Goal: Information Seeking & Learning: Learn about a topic

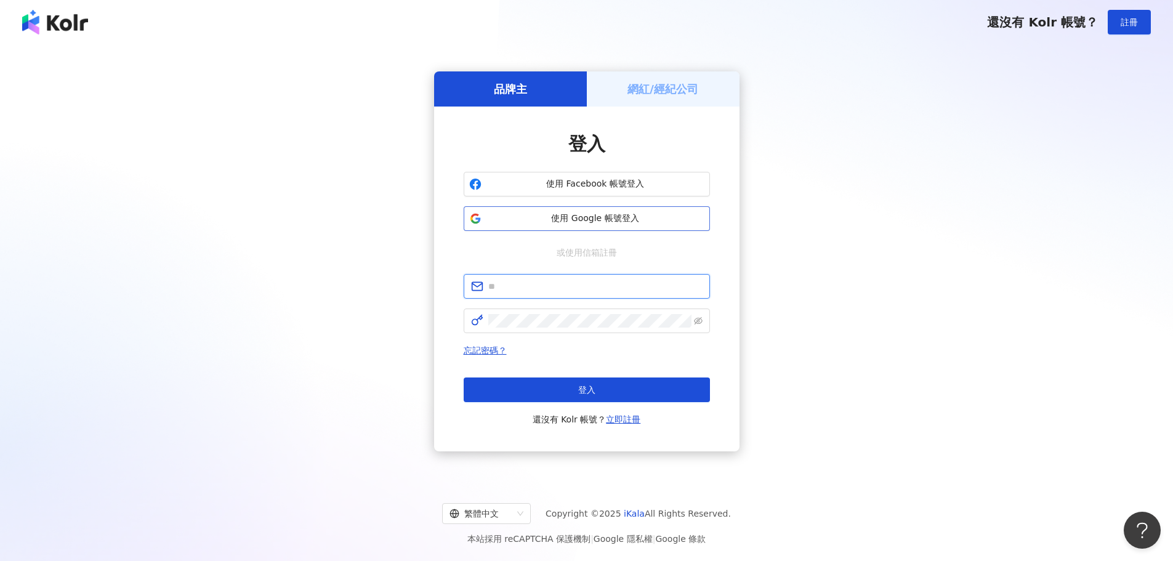
type input "**********"
click at [631, 215] on span "使用 Google 帳號登入" at bounding box center [595, 218] width 218 height 12
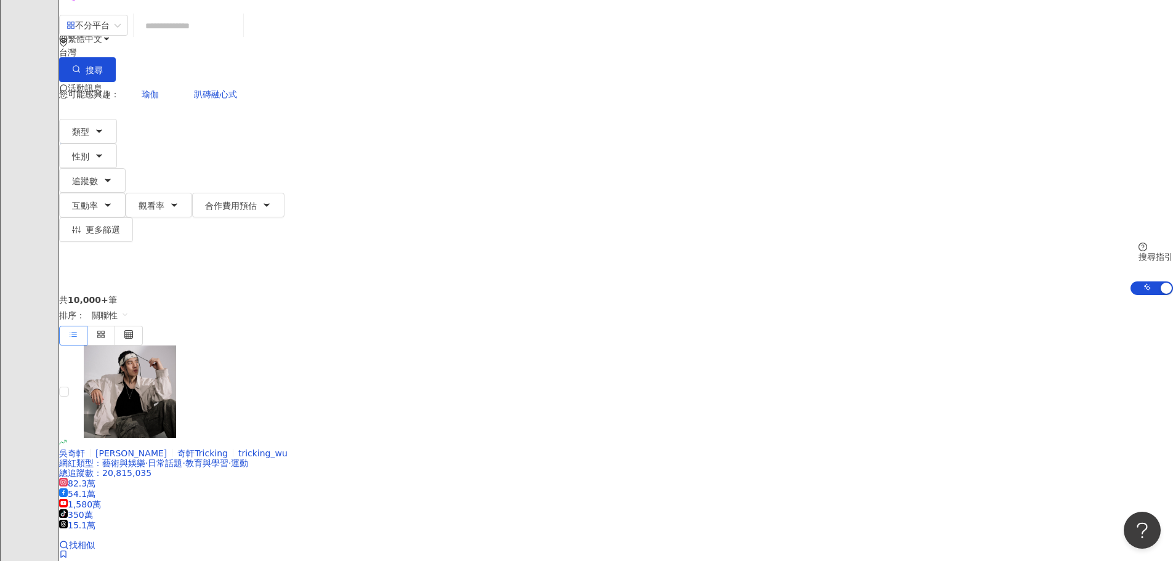
scroll to position [304, 0]
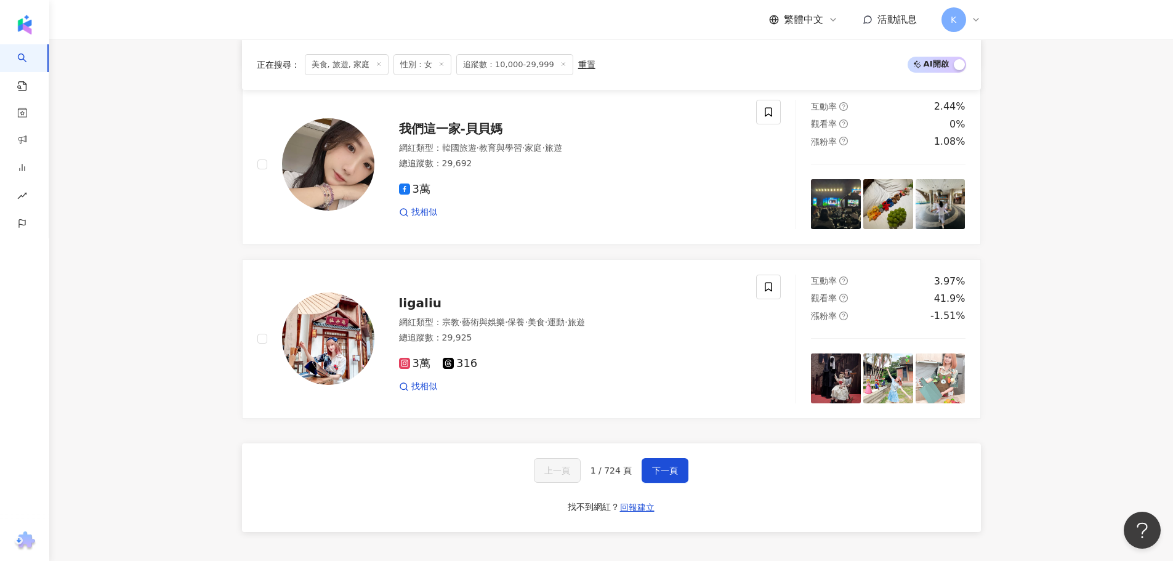
scroll to position [2332, 0]
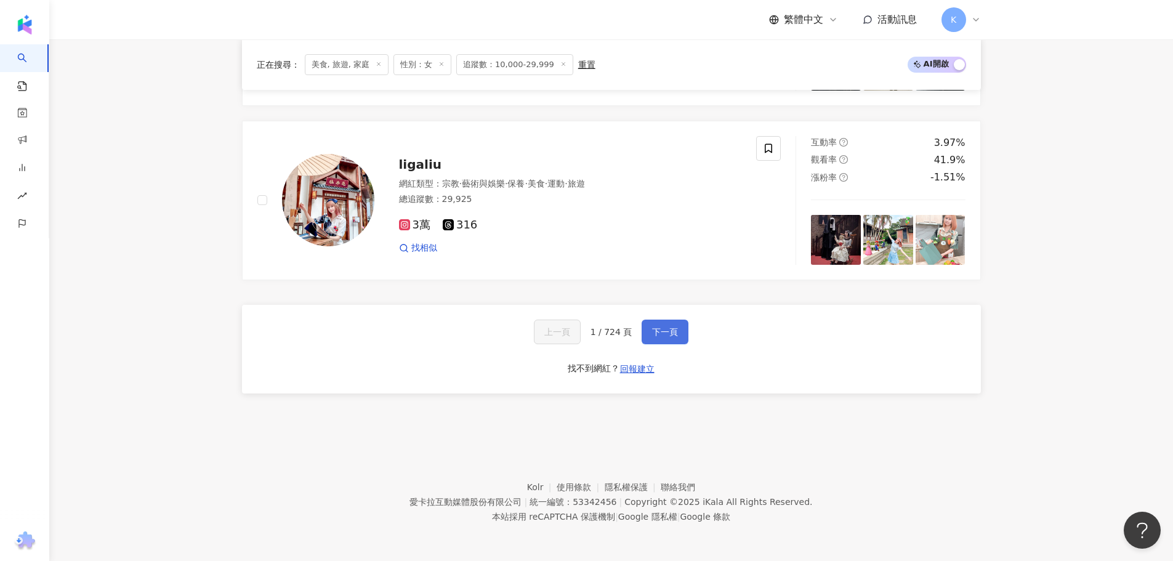
click at [669, 334] on span "下一頁" at bounding box center [665, 332] width 26 height 10
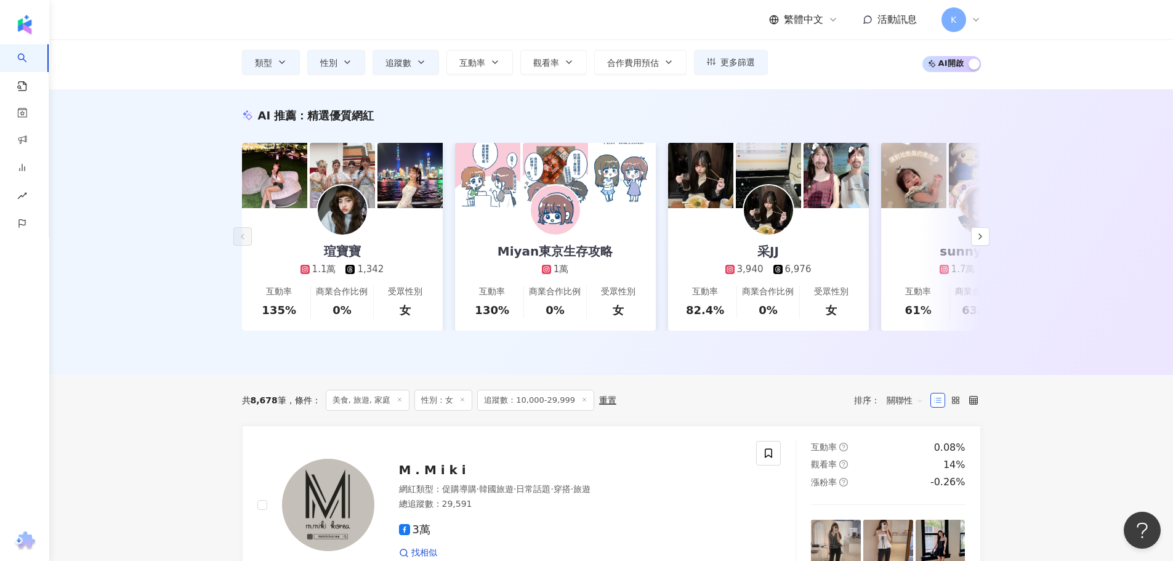
scroll to position [0, 0]
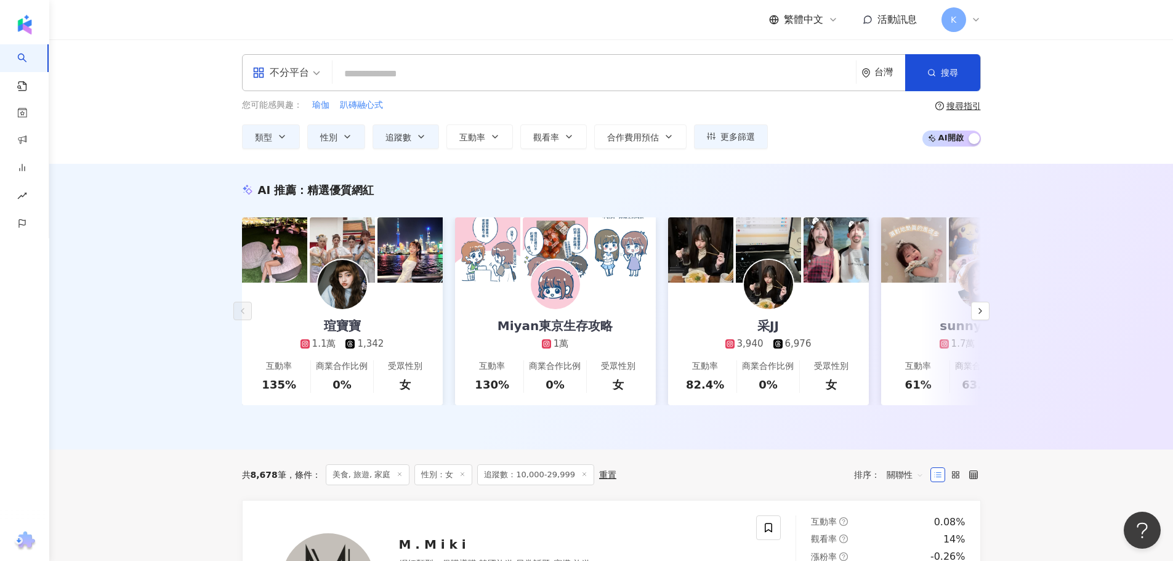
click at [895, 20] on span "活動訊息" at bounding box center [897, 20] width 39 height 12
click at [955, 15] on span "K" at bounding box center [954, 20] width 6 height 14
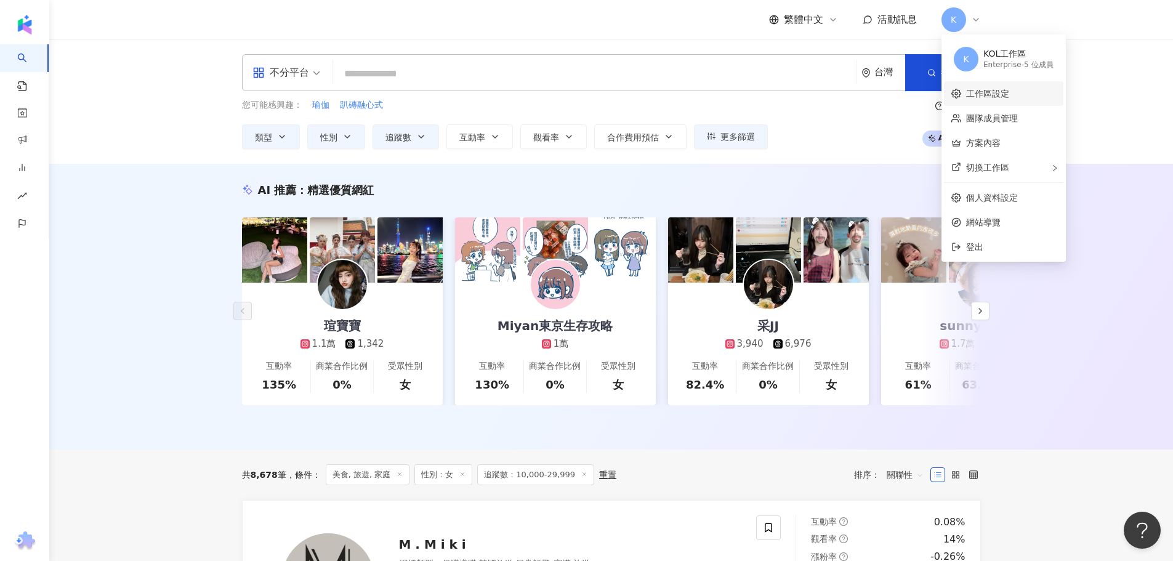
click at [988, 97] on link "工作區設定" at bounding box center [987, 94] width 43 height 10
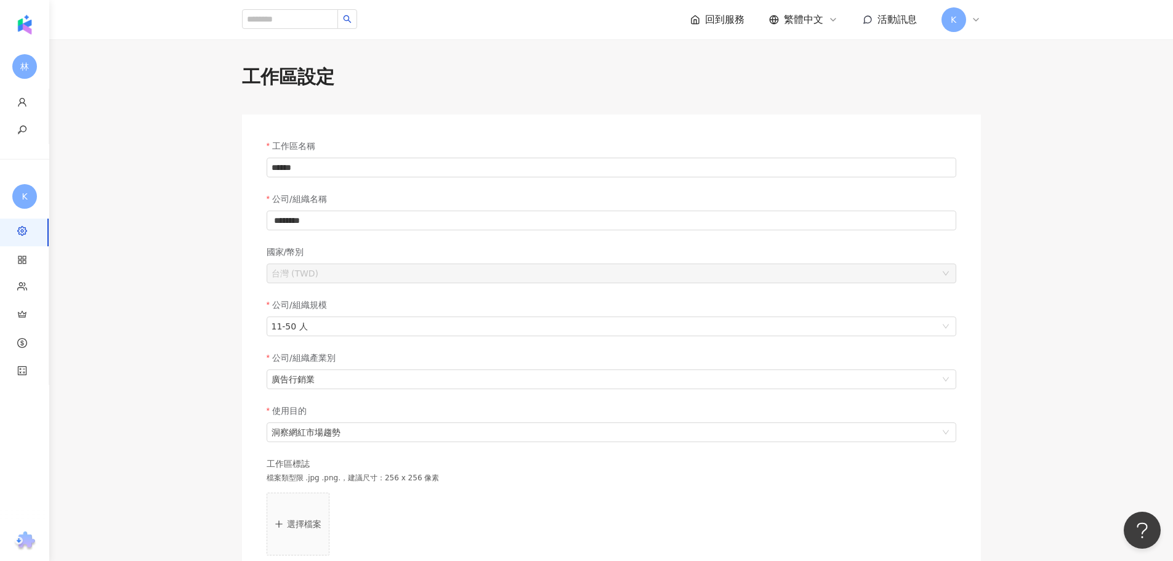
click at [882, 22] on span "活動訊息" at bounding box center [897, 20] width 39 height 12
click at [988, 17] on div "回到服務 繁體中文 活動訊息 K" at bounding box center [611, 19] width 788 height 39
click at [980, 16] on icon at bounding box center [976, 20] width 10 height 10
click at [988, 123] on link "團隊成員管理" at bounding box center [992, 118] width 52 height 10
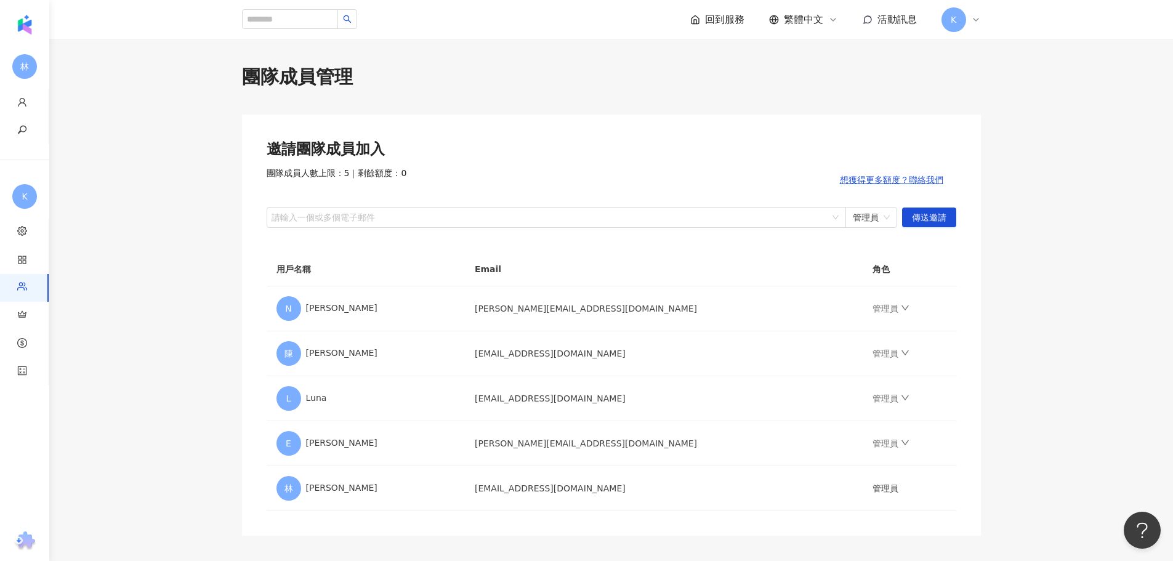
click at [980, 9] on div "K" at bounding box center [961, 19] width 39 height 25
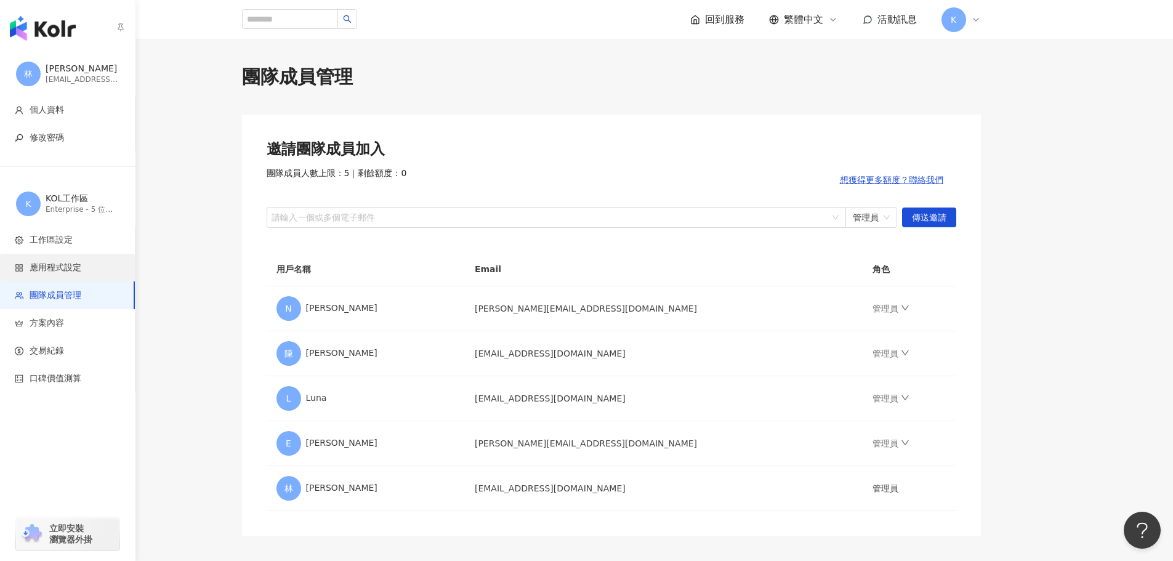
click at [102, 256] on li "應用程式設定" at bounding box center [67, 268] width 135 height 28
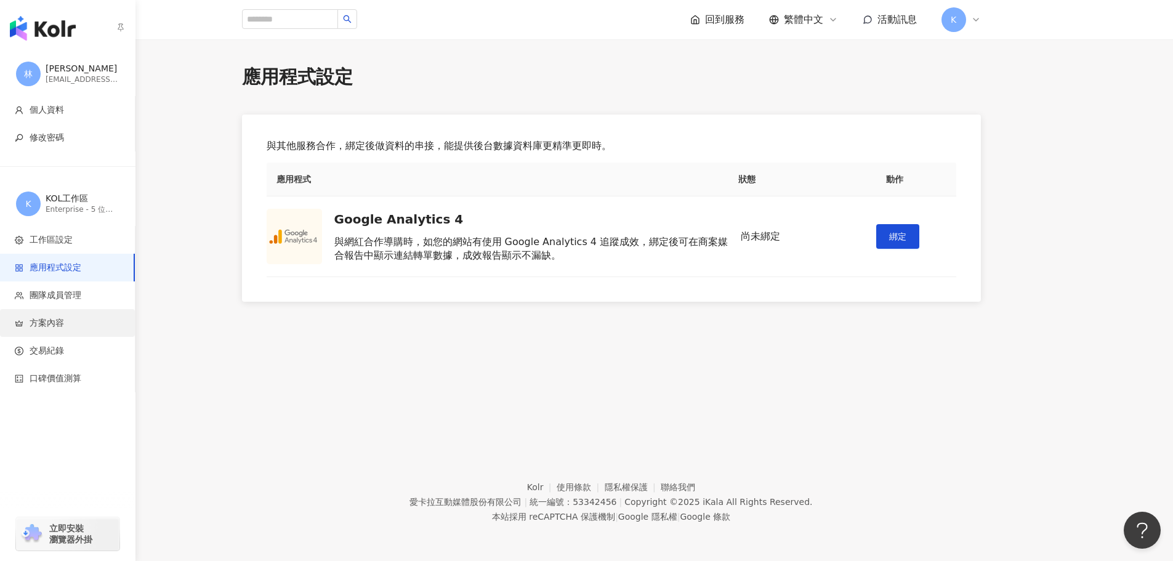
click at [42, 322] on span "方案內容" at bounding box center [47, 323] width 34 height 12
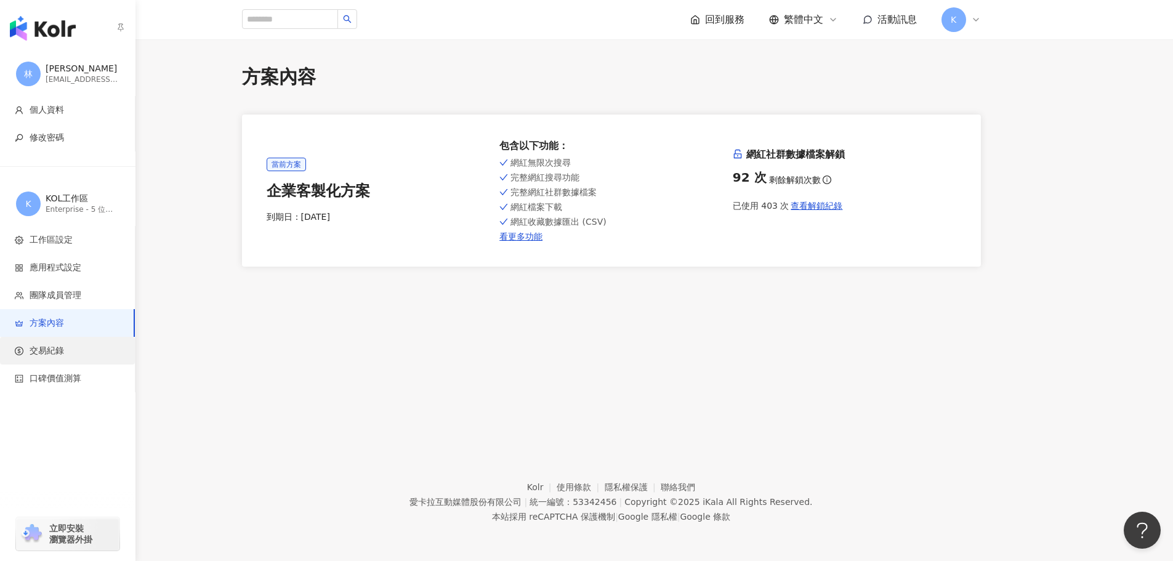
click at [39, 355] on span "交易紀錄" at bounding box center [47, 351] width 34 height 12
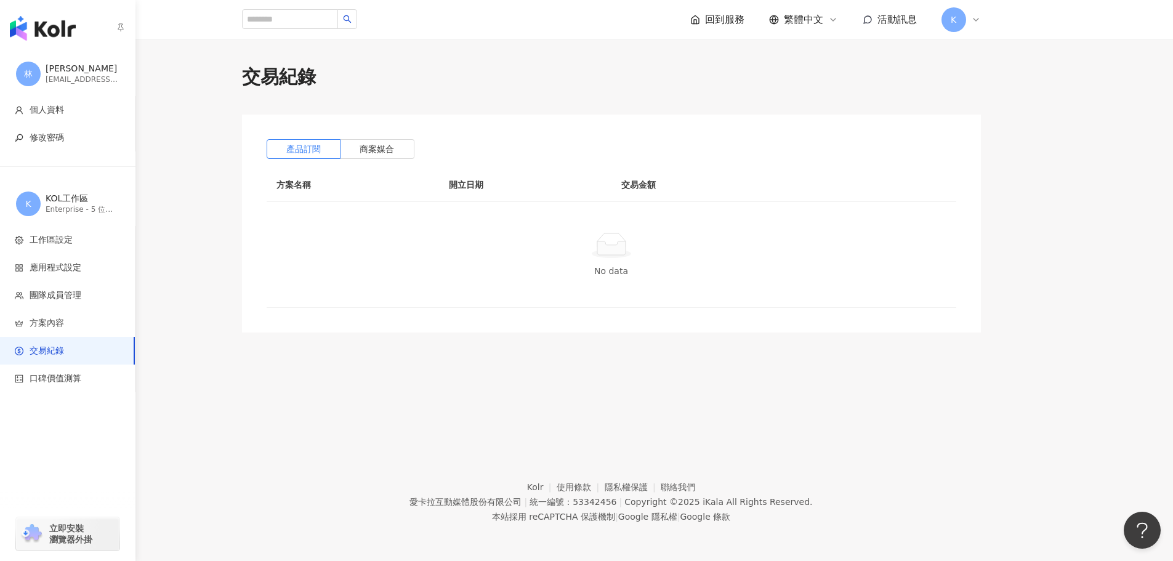
click at [89, 208] on div "Enterprise - 5 位成員" at bounding box center [83, 209] width 74 height 10
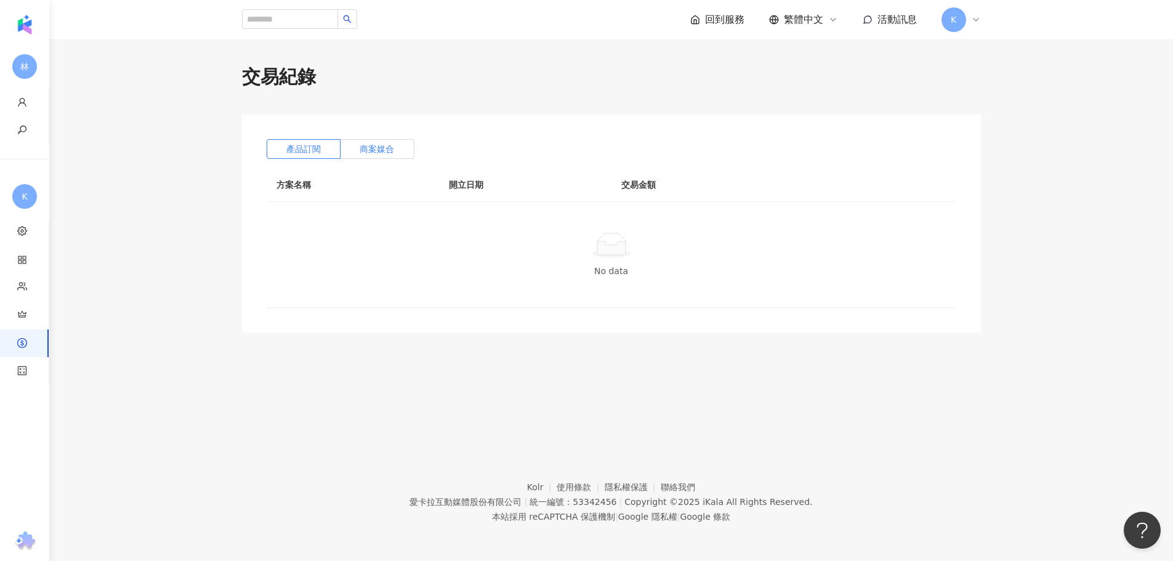
click at [402, 151] on label "商案媒合" at bounding box center [378, 149] width 74 height 20
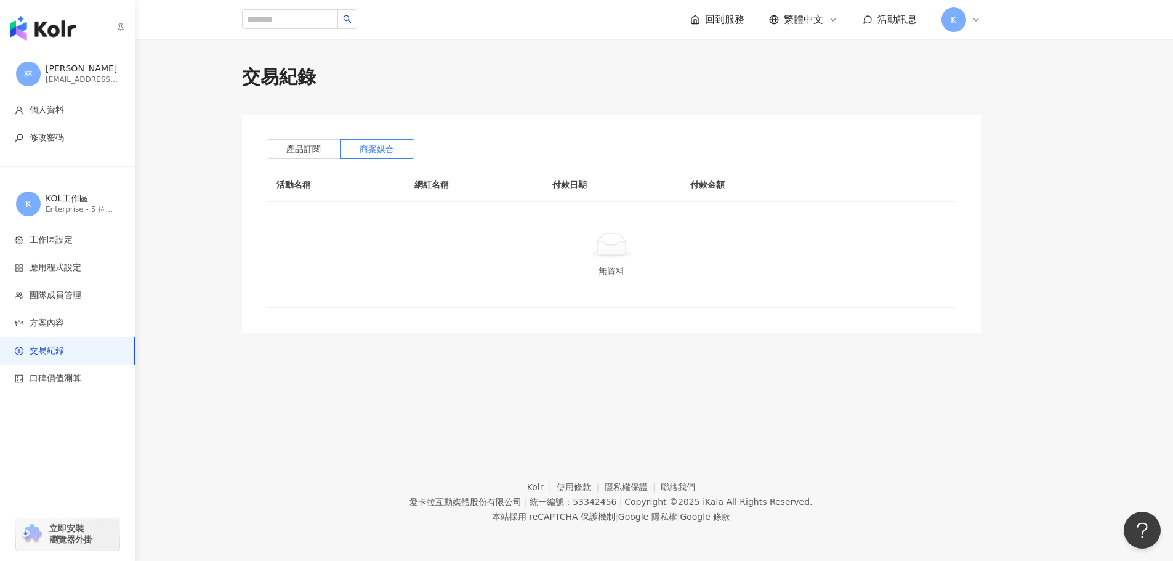
click at [35, 28] on img "button" at bounding box center [43, 28] width 66 height 25
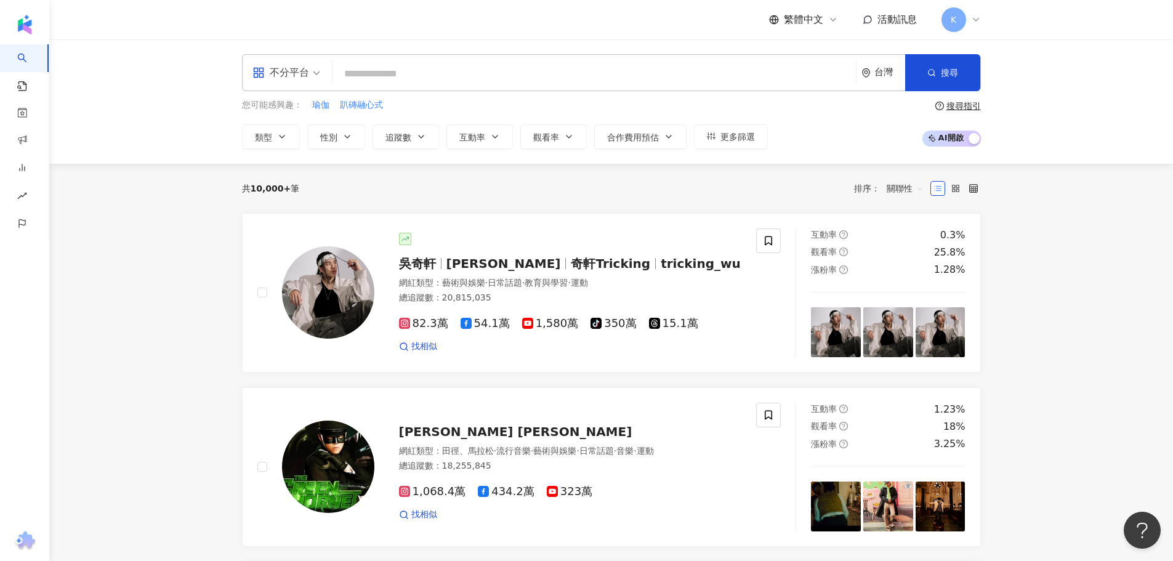
click at [886, 21] on span "活動訊息" at bounding box center [897, 20] width 39 height 12
click at [836, 17] on icon at bounding box center [833, 20] width 10 height 10
click at [974, 23] on icon at bounding box center [976, 20] width 10 height 10
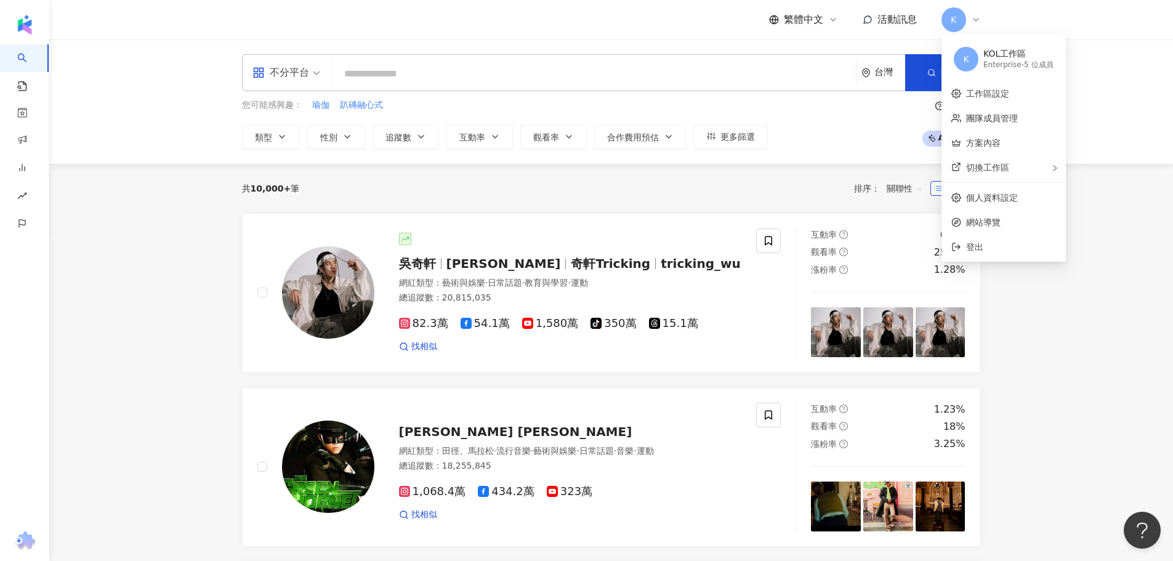
click at [974, 23] on icon at bounding box center [976, 20] width 10 height 10
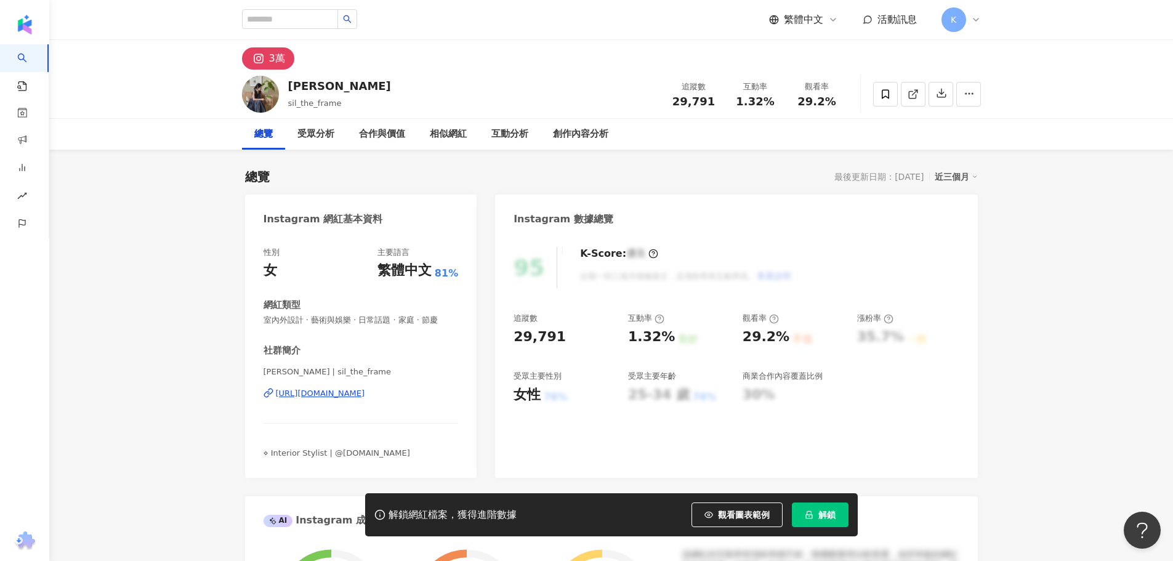
click at [365, 393] on div "[URL][DOMAIN_NAME]" at bounding box center [320, 393] width 89 height 11
